Goal: Task Accomplishment & Management: Use online tool/utility

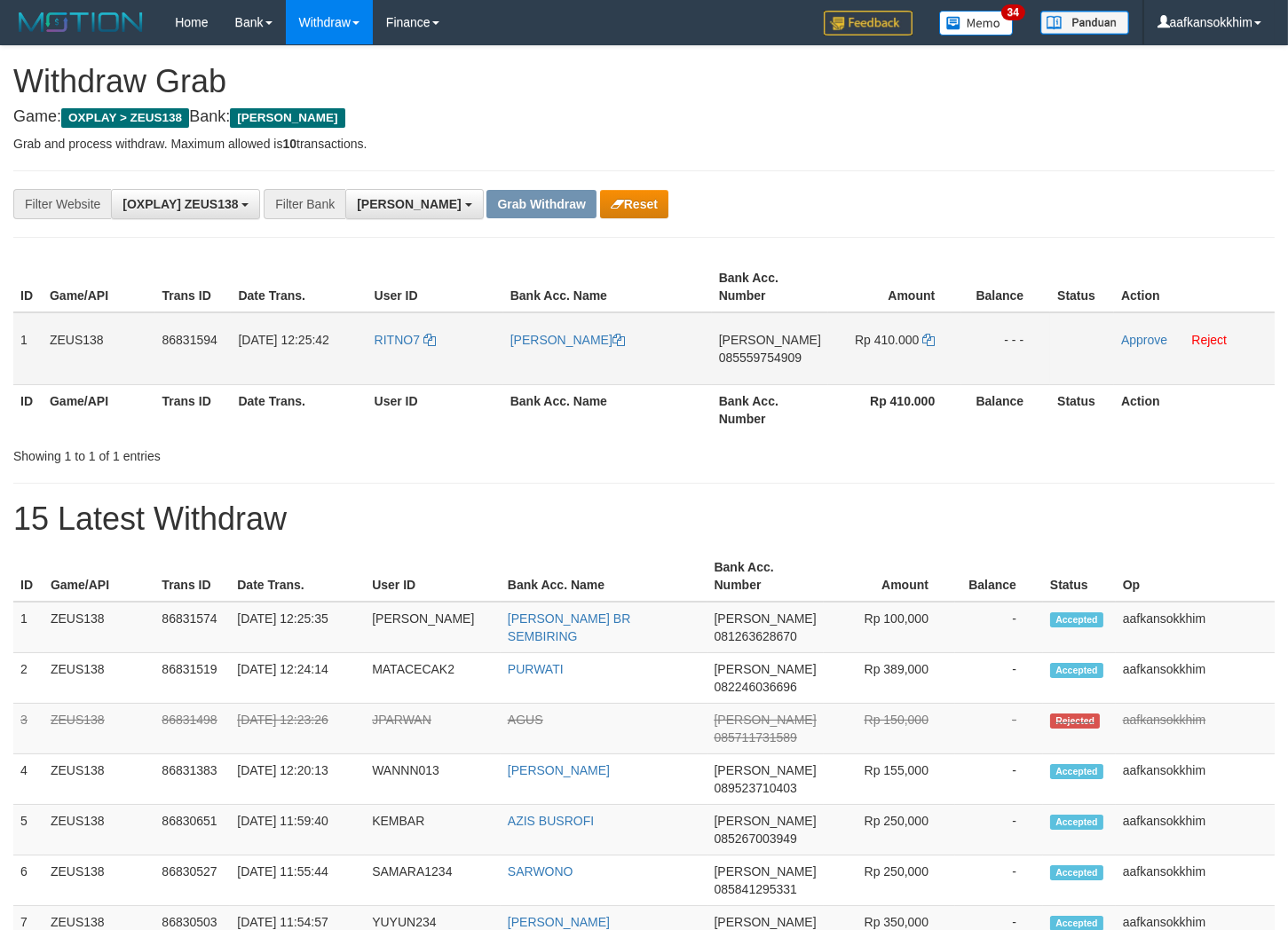
click at [400, 376] on td "RITNO7" at bounding box center [435, 348] width 136 height 72
copy link "RITNO7"
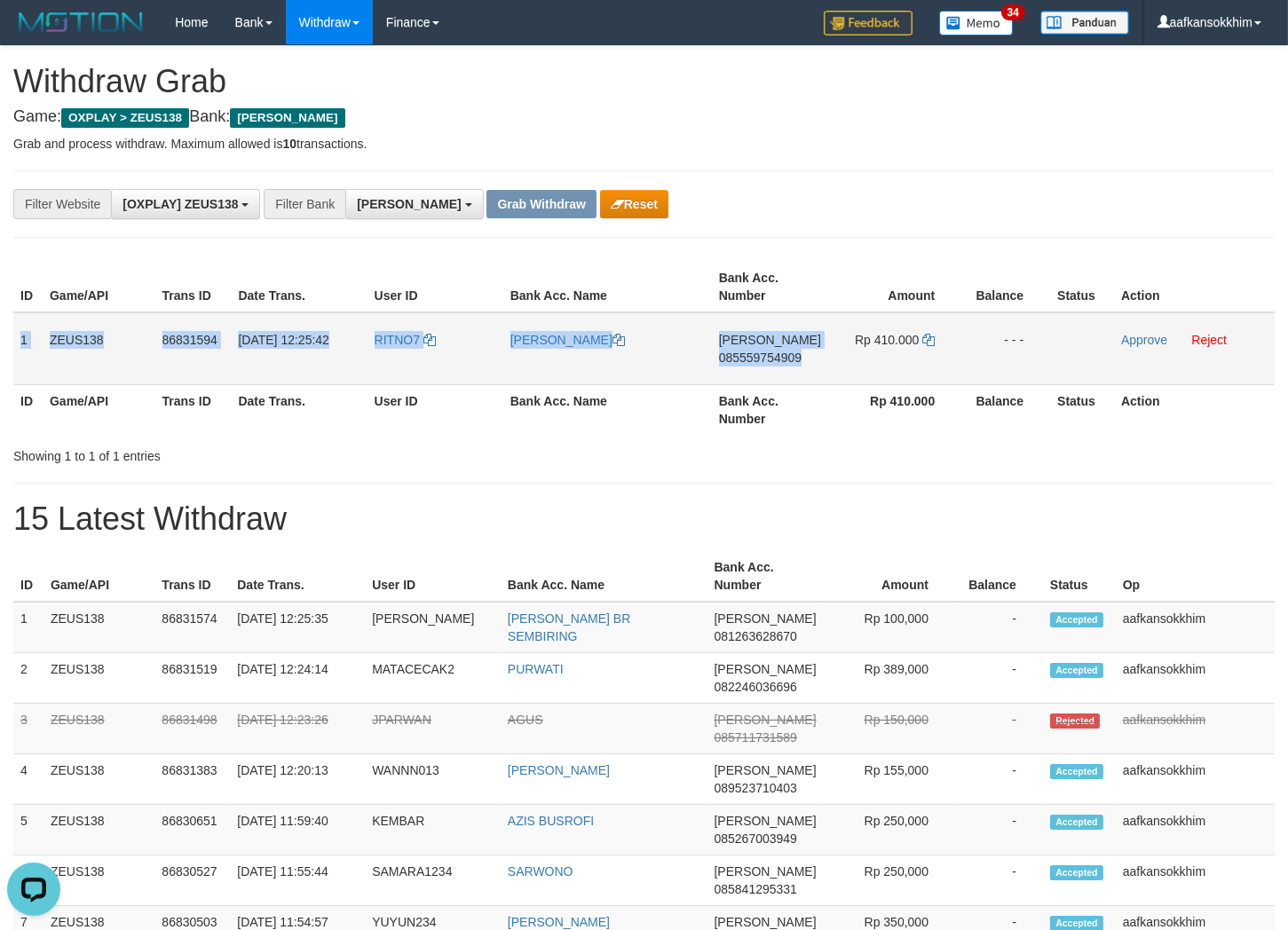
copy tr "1 ZEUS138 86831594 [DATE] 12:25:42 RITNO7 [PERSON_NAME] 085559754909"
copy tr "1 ZEUS138 86831594 [DATE] 12:25:42 RITNO7 RITNO [PERSON_NAME] 085559754909 Rp 4…"
drag, startPoint x: 130, startPoint y: 330, endPoint x: 1210, endPoint y: 334, distance: 1080.0
click at [1210, 334] on tr "1 ZEUS138 86831594 [DATE] 12:25:42 RITNO7 [PERSON_NAME] 085559754909 Rp 410.000…" at bounding box center [644, 348] width 1262 height 72
copy tr "1 ZEUS138 86831594 [DATE] 12:25:42 RITNO7 RITNO [PERSON_NAME] 085559754909 Rp 4…"
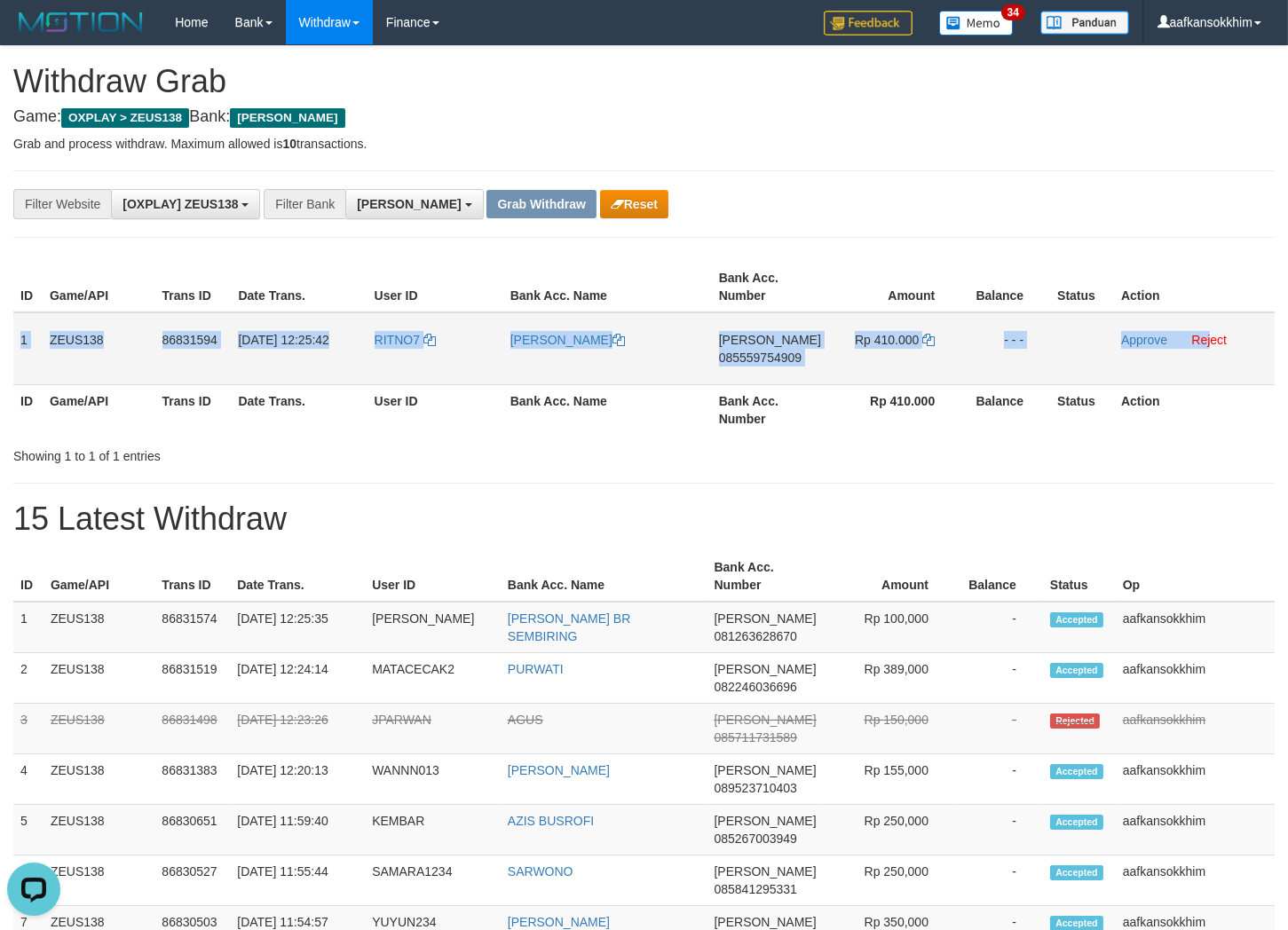
click at [755, 352] on span "085559754909" at bounding box center [759, 357] width 82 height 14
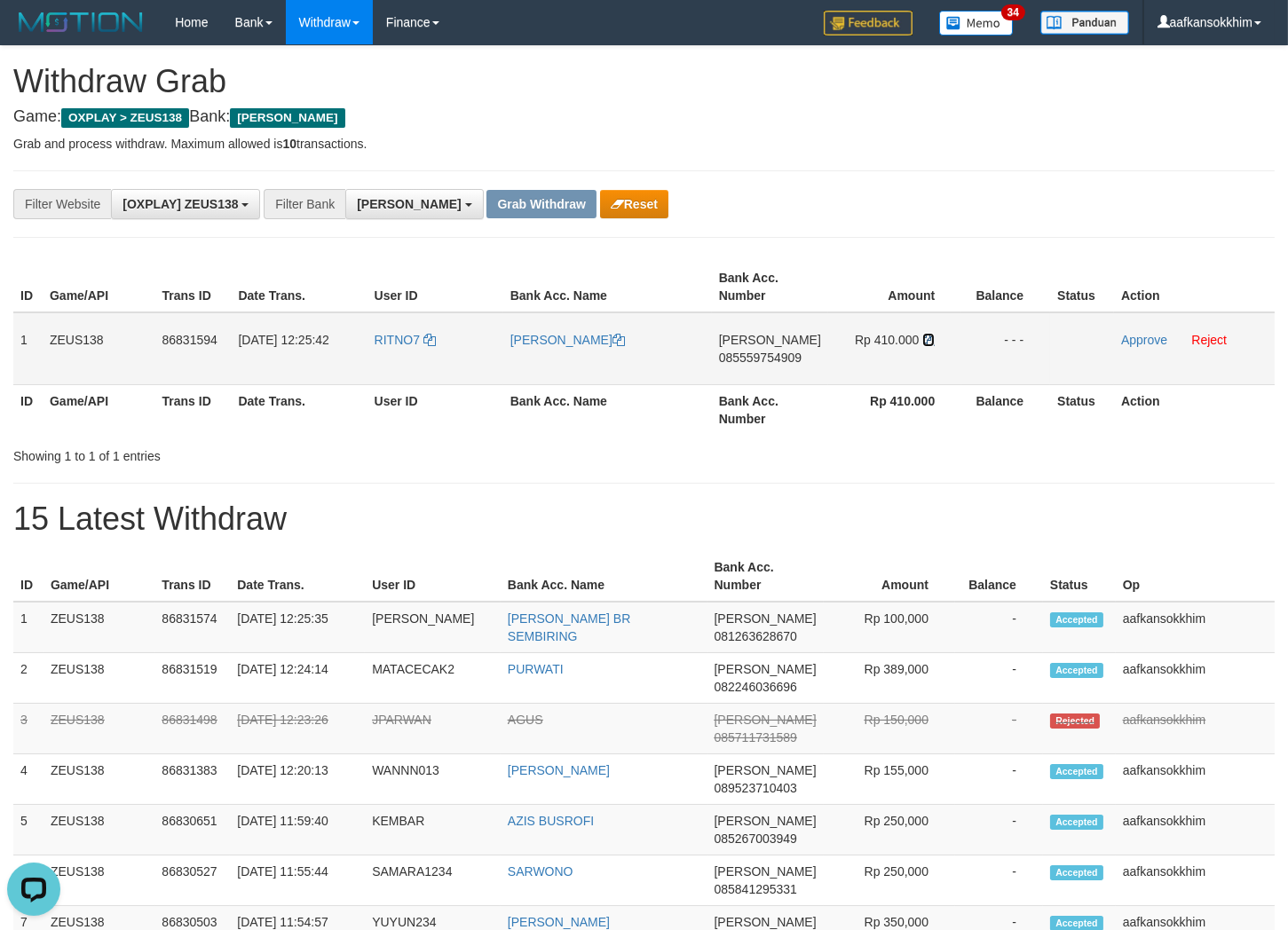
click at [930, 334] on icon at bounding box center [929, 340] width 13 height 13
drag, startPoint x: 492, startPoint y: 357, endPoint x: 566, endPoint y: 357, distance: 74.0
click at [566, 357] on tr "1 ZEUS138 86831594 [DATE] 12:25:42 RITNO7 [PERSON_NAME] 085559754909 Rp 410.000…" at bounding box center [644, 348] width 1262 height 72
click at [580, 371] on td "[PERSON_NAME]" at bounding box center [608, 348] width 209 height 72
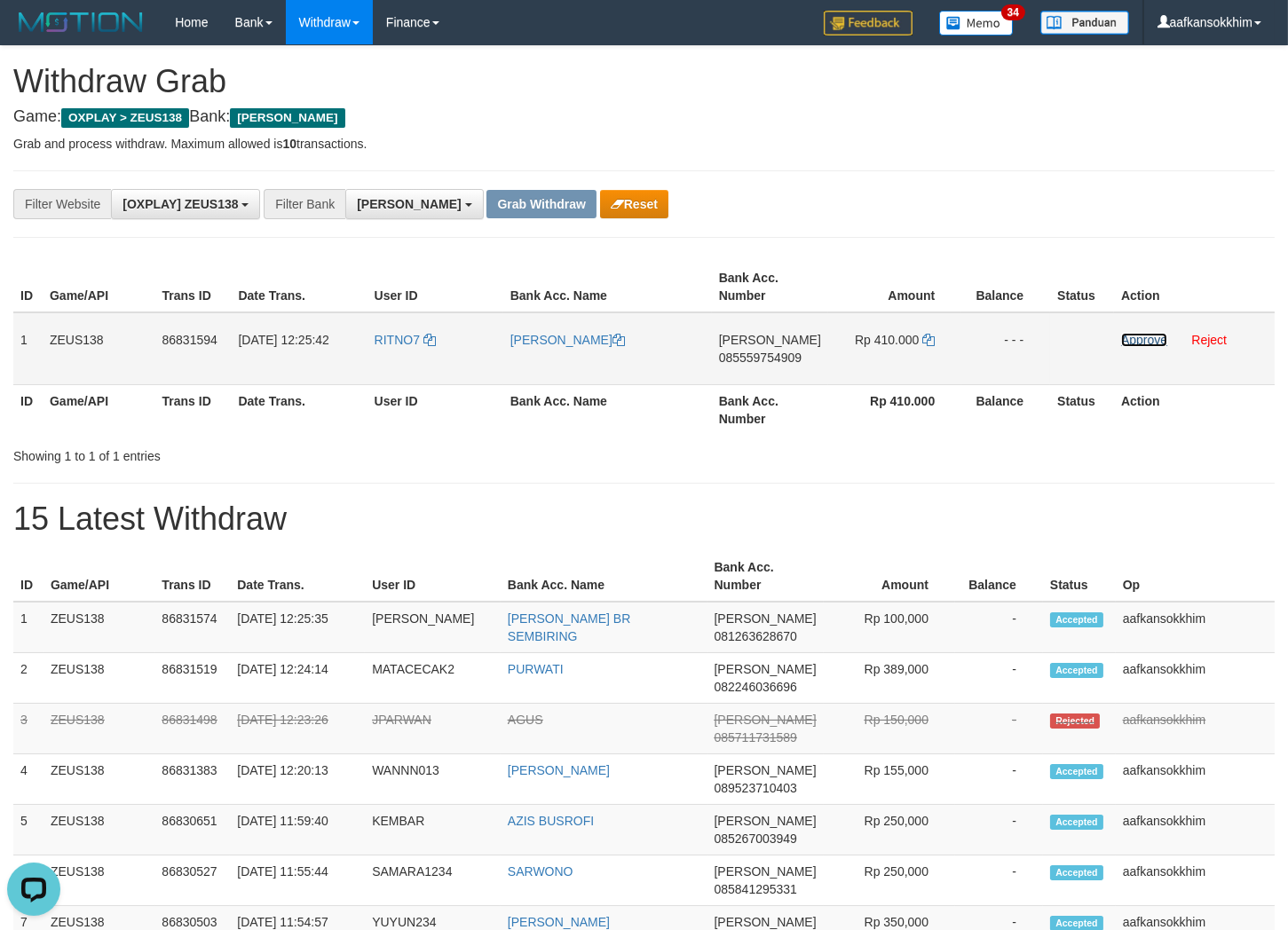
click at [1126, 335] on link "Approve" at bounding box center [1145, 340] width 46 height 14
